Goal: Task Accomplishment & Management: Complete application form

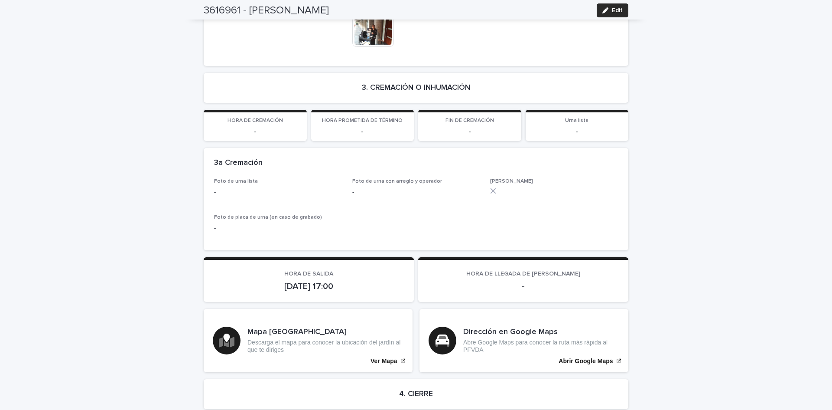
scroll to position [1711, 0]
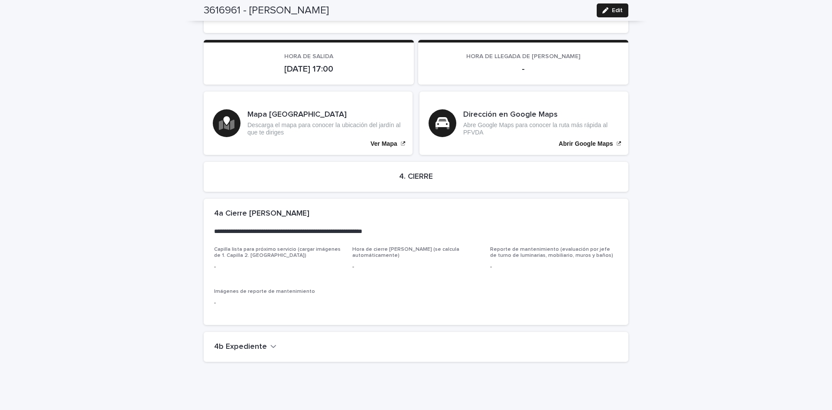
drag, startPoint x: 614, startPoint y: 8, endPoint x: 828, endPoint y: 326, distance: 383.2
click at [618, 13] on span "Edit" at bounding box center [617, 10] width 11 height 6
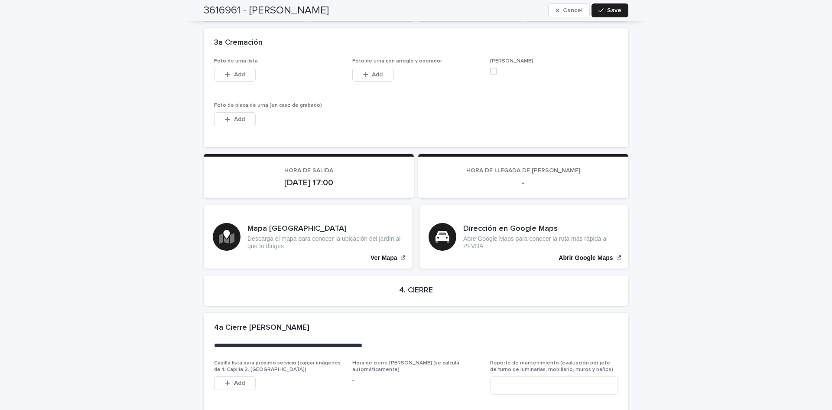
scroll to position [1843, 0]
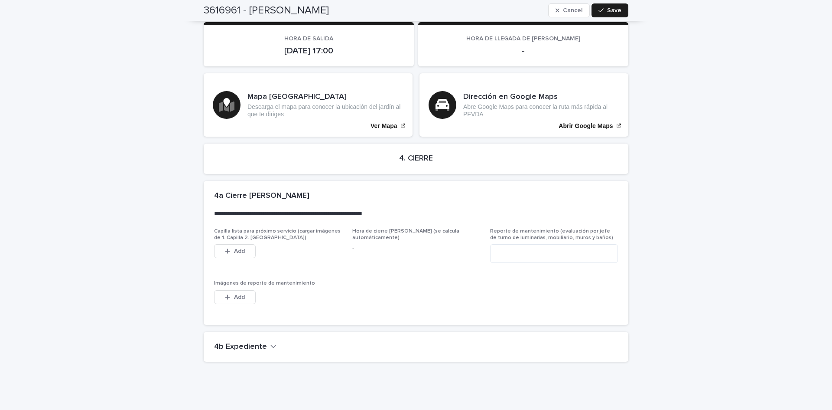
drag, startPoint x: 244, startPoint y: 317, endPoint x: 599, endPoint y: 299, distance: 355.0
click at [254, 332] on div "4b Expediente" at bounding box center [416, 347] width 425 height 30
click at [243, 342] on h2 "4b Expediente" at bounding box center [240, 347] width 53 height 10
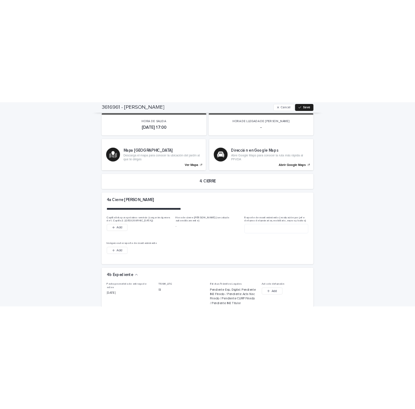
scroll to position [2134, 0]
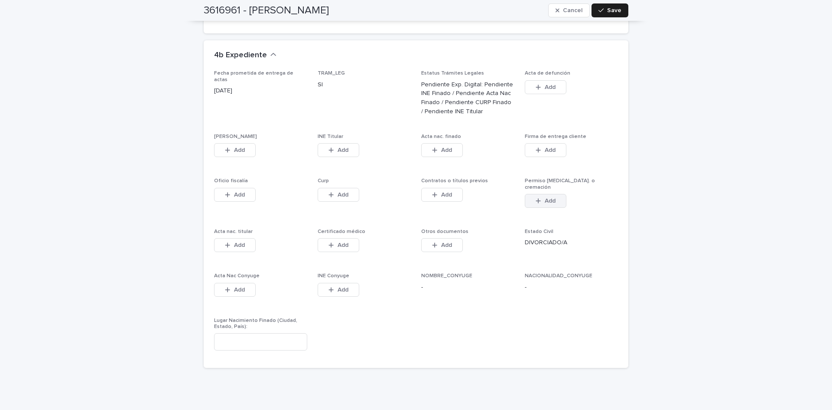
drag, startPoint x: 550, startPoint y: 165, endPoint x: 556, endPoint y: 172, distance: 9.8
click at [553, 194] on button "Add" at bounding box center [546, 201] width 42 height 14
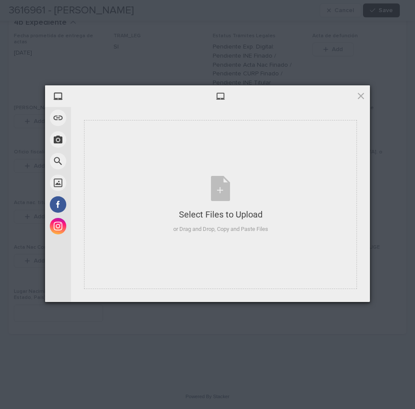
scroll to position [1963, 0]
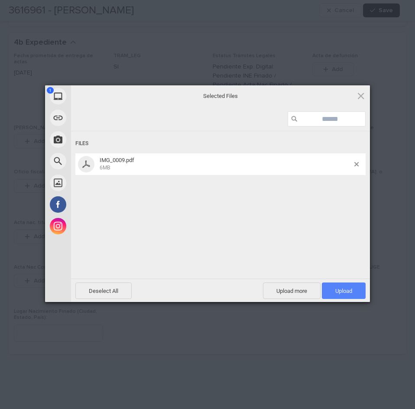
drag, startPoint x: 4, startPoint y: 171, endPoint x: 353, endPoint y: 292, distance: 369.2
click at [353, 292] on span "Upload 1" at bounding box center [344, 291] width 44 height 16
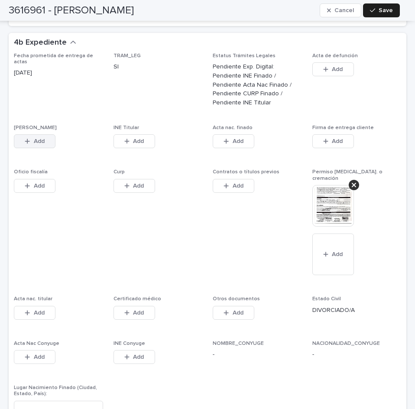
click at [26, 134] on button "Add" at bounding box center [35, 141] width 42 height 14
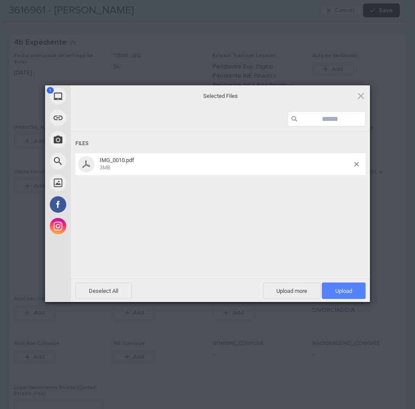
click at [360, 293] on span "Upload 1" at bounding box center [344, 291] width 44 height 16
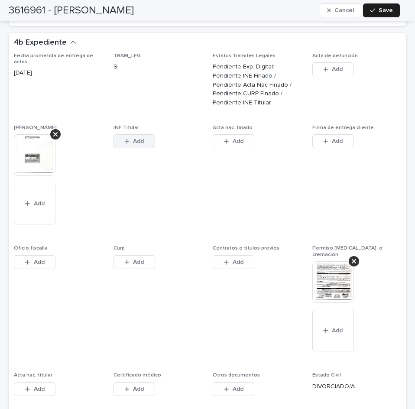
click at [147, 134] on button "Add" at bounding box center [135, 141] width 42 height 14
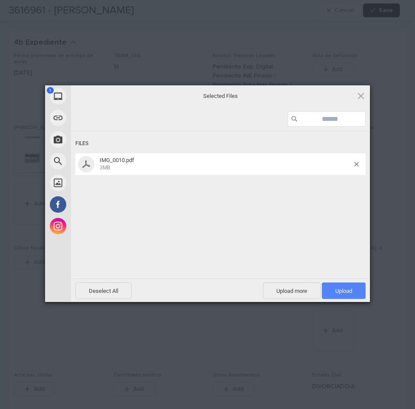
click at [358, 285] on span "Upload 1" at bounding box center [344, 291] width 44 height 16
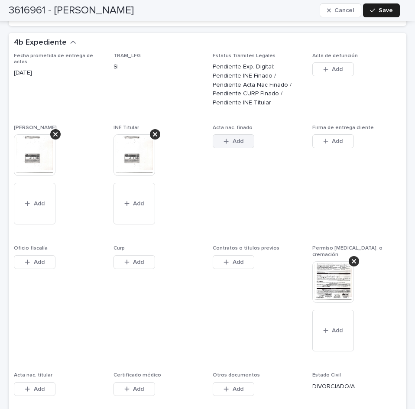
click at [241, 134] on button "Add" at bounding box center [234, 141] width 42 height 14
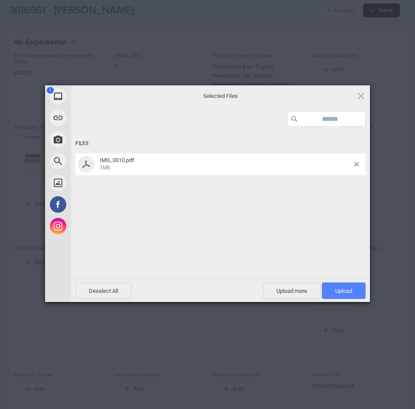
click at [350, 296] on span "Upload 1" at bounding box center [344, 291] width 44 height 16
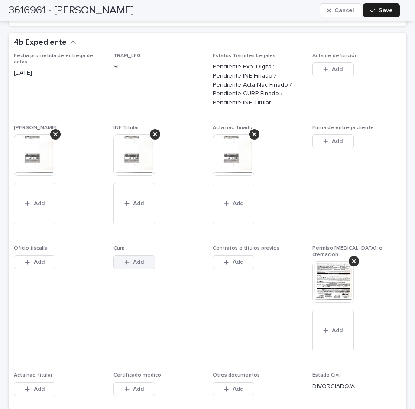
click at [136, 259] on span "Add" at bounding box center [138, 262] width 11 height 6
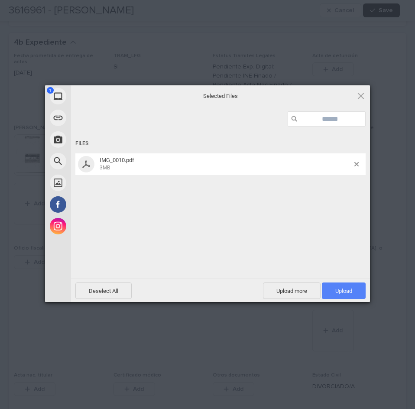
click at [334, 283] on span "Upload 1" at bounding box center [344, 291] width 44 height 16
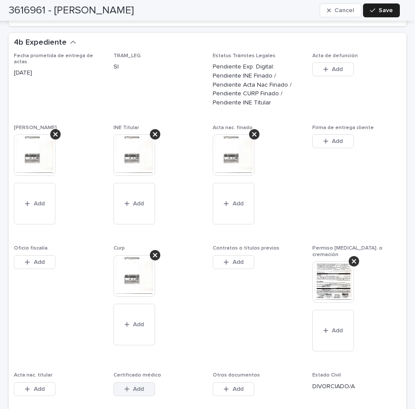
click at [129, 386] on div "button" at bounding box center [128, 389] width 9 height 6
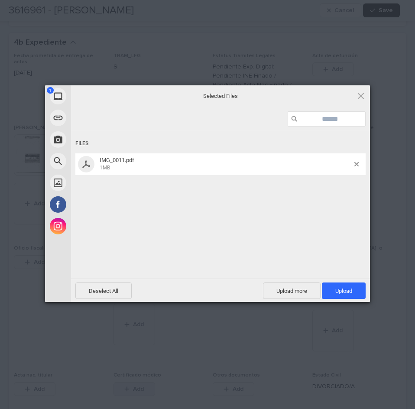
click at [356, 291] on span "Upload 1" at bounding box center [344, 291] width 44 height 16
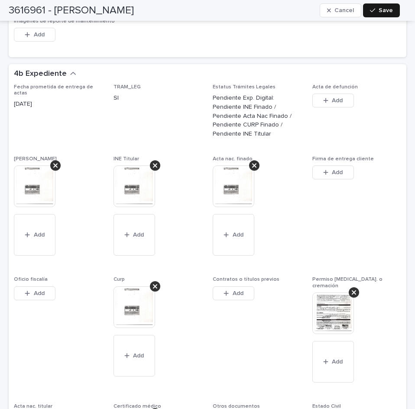
click at [381, 13] on span "Save" at bounding box center [386, 10] width 14 height 6
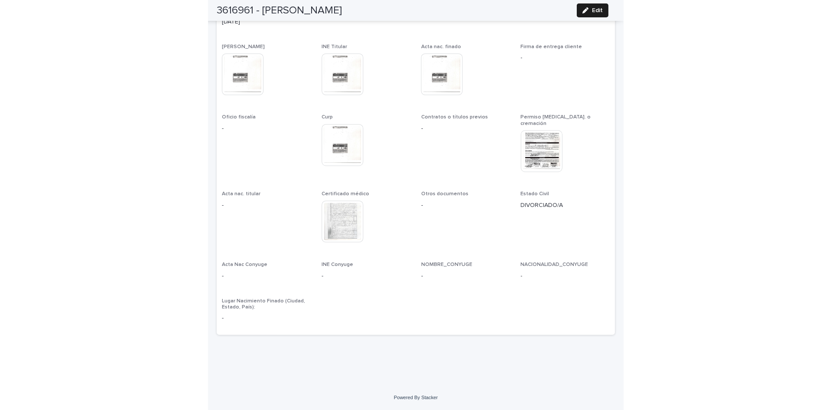
scroll to position [1890, 0]
